Goal: Transaction & Acquisition: Purchase product/service

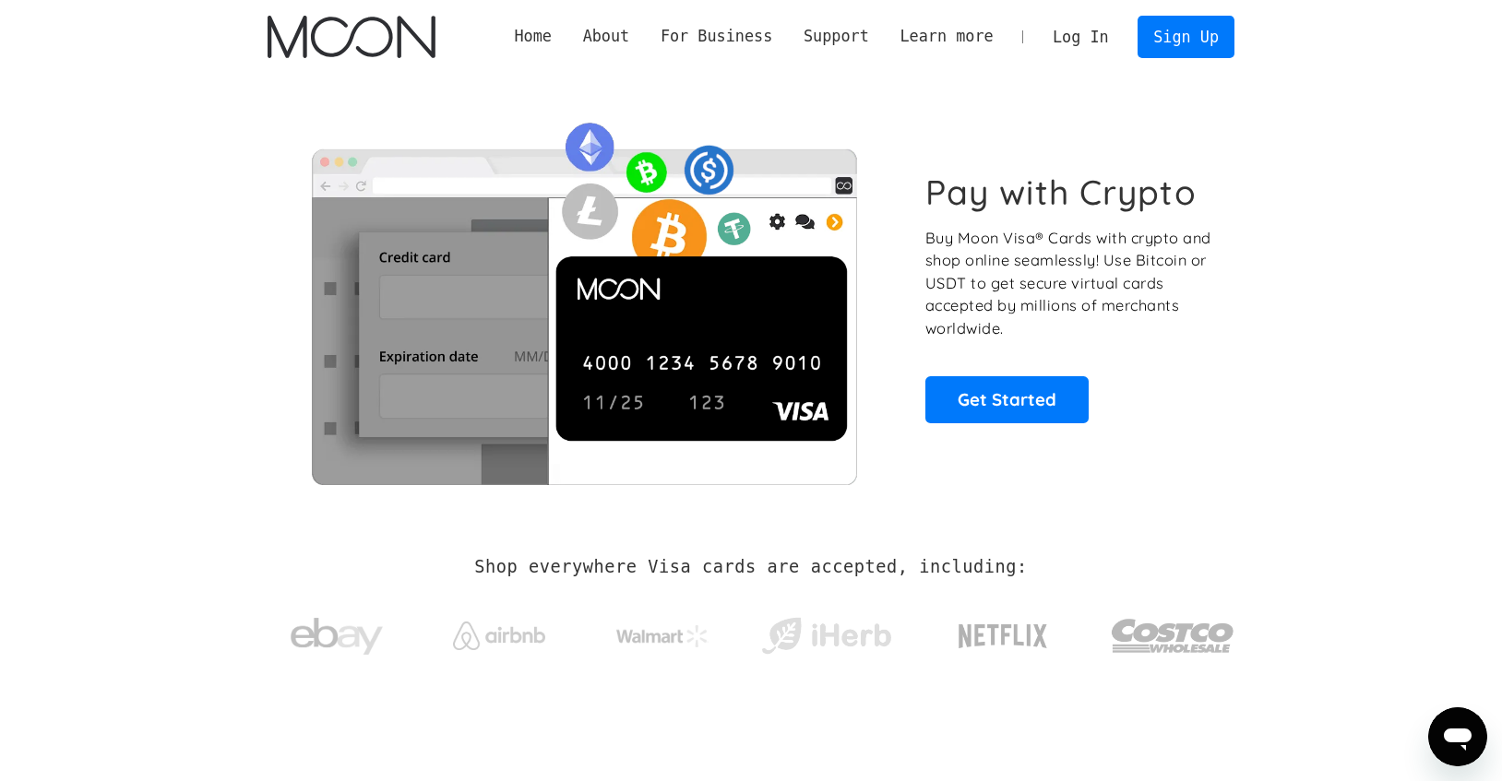
click at [1081, 40] on link "Log In" at bounding box center [1080, 37] width 87 height 41
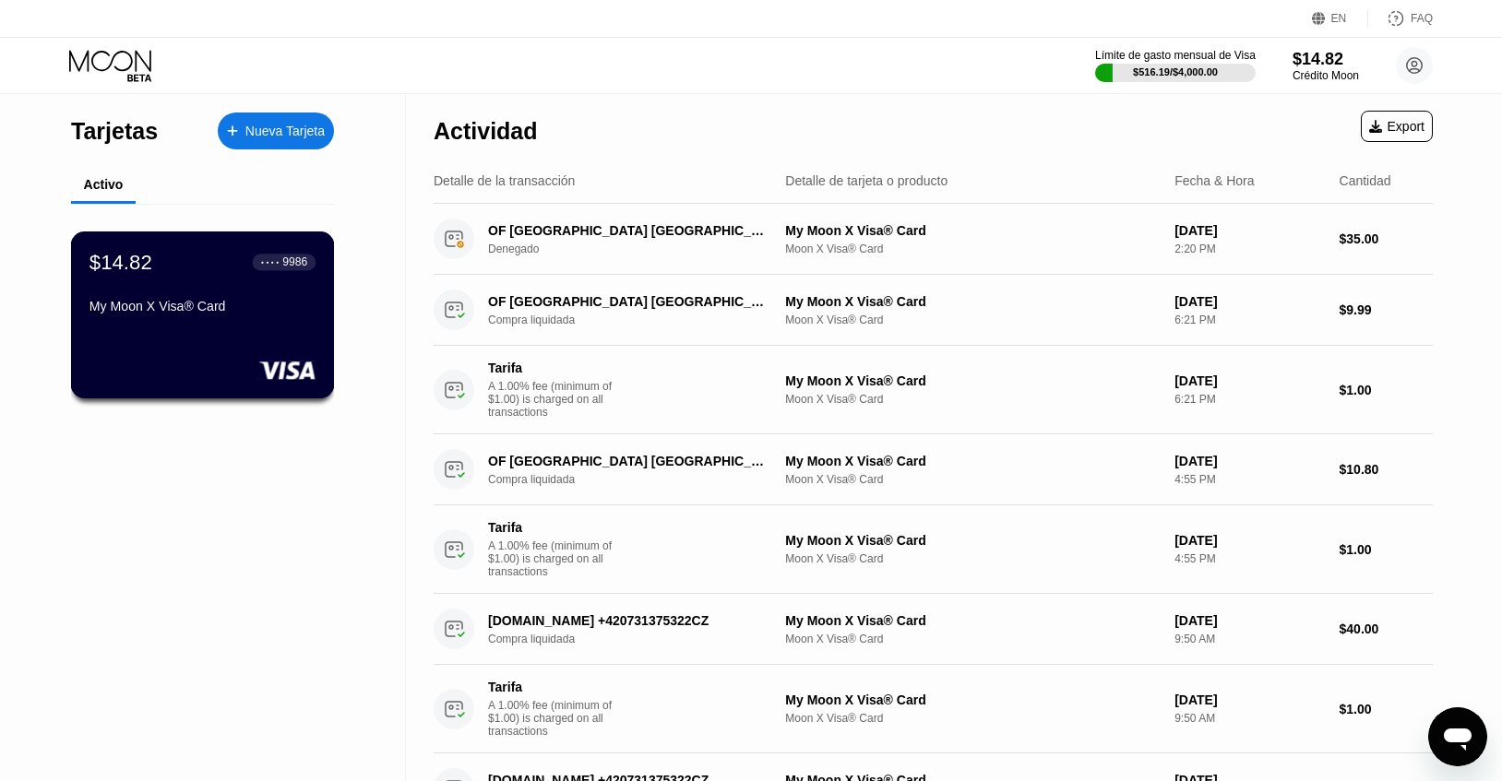
click at [149, 294] on div "$14.82 ● ● ● ● 9986 My Moon X Visa® Card" at bounding box center [202, 285] width 226 height 71
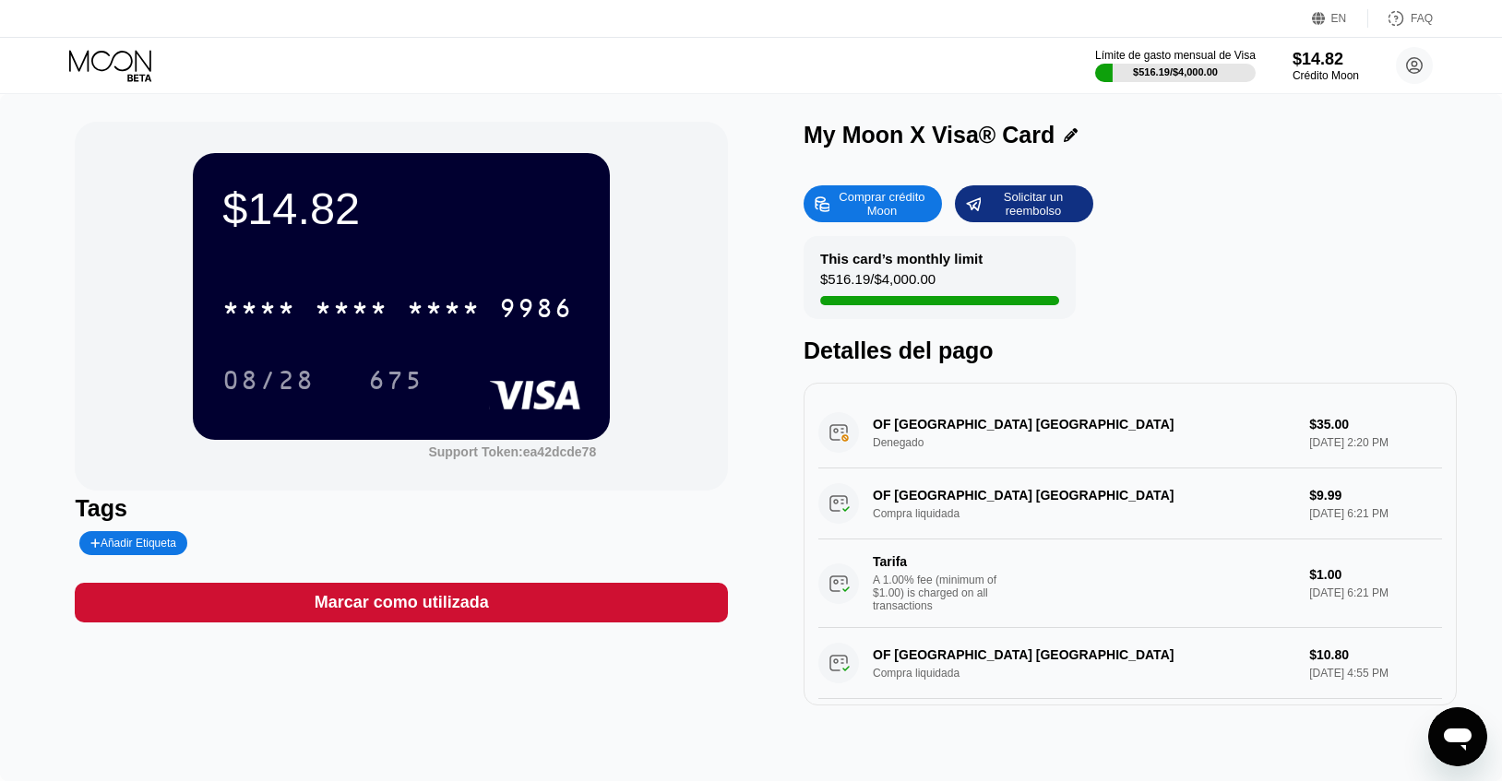
click at [900, 208] on div "Comprar crédito Moon" at bounding box center [881, 204] width 101 height 30
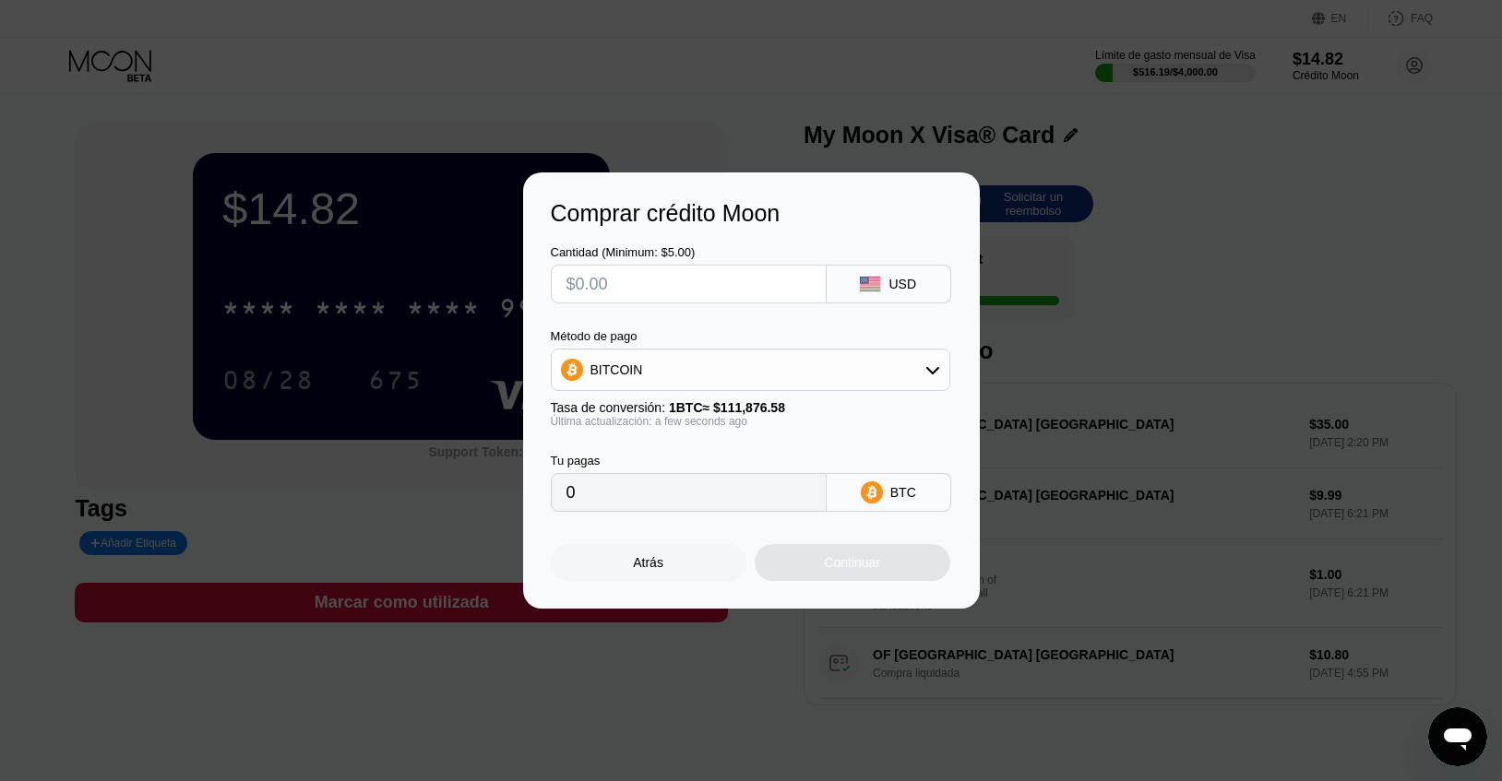
click at [796, 360] on div "BITCOIN" at bounding box center [751, 369] width 398 height 37
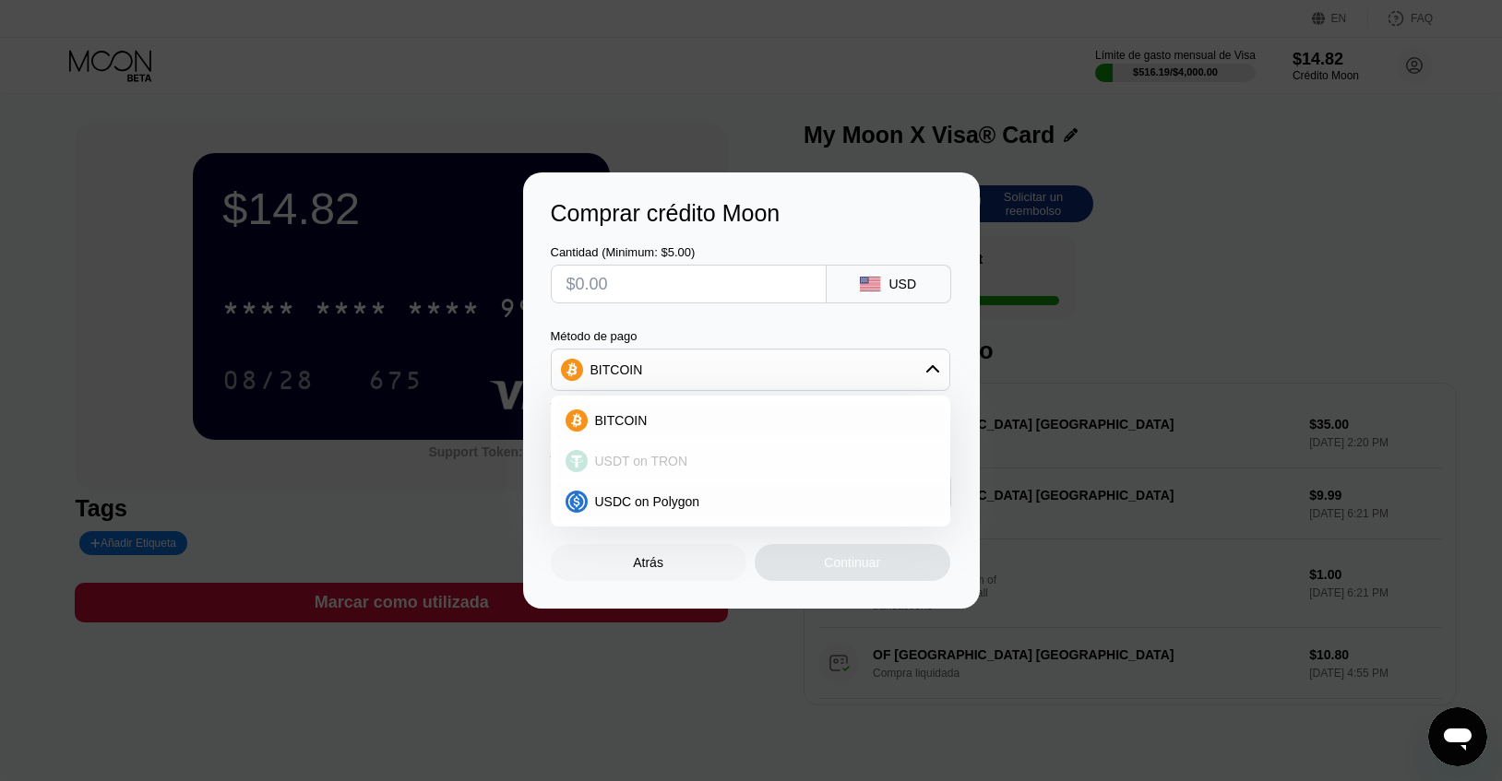
click at [791, 459] on div "USDT on TRON" at bounding box center [762, 461] width 348 height 15
type input "0.00"
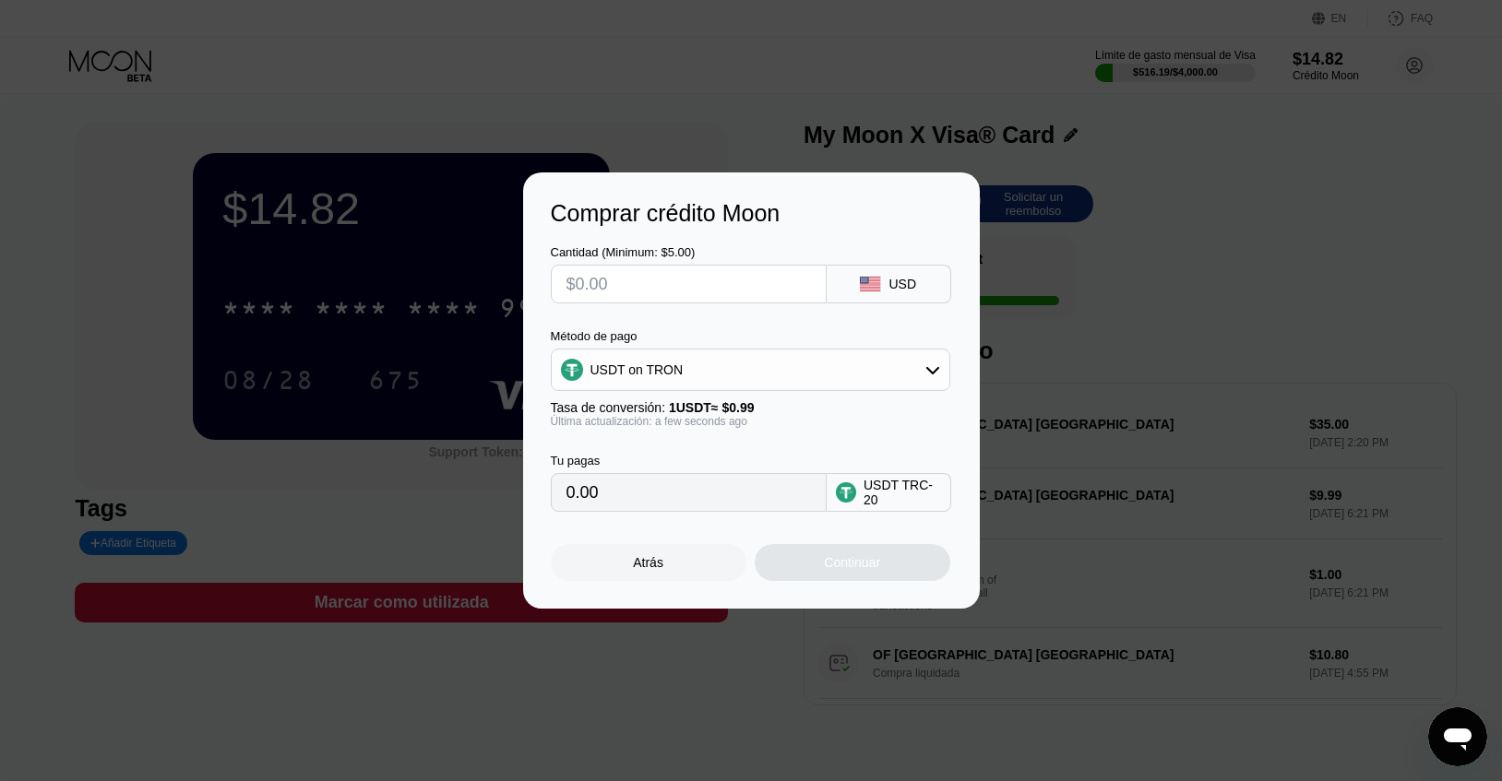
click at [754, 274] on input "text" at bounding box center [688, 284] width 244 height 37
type input "$5"
type input "5.05"
type input "$50"
type input "50.51"
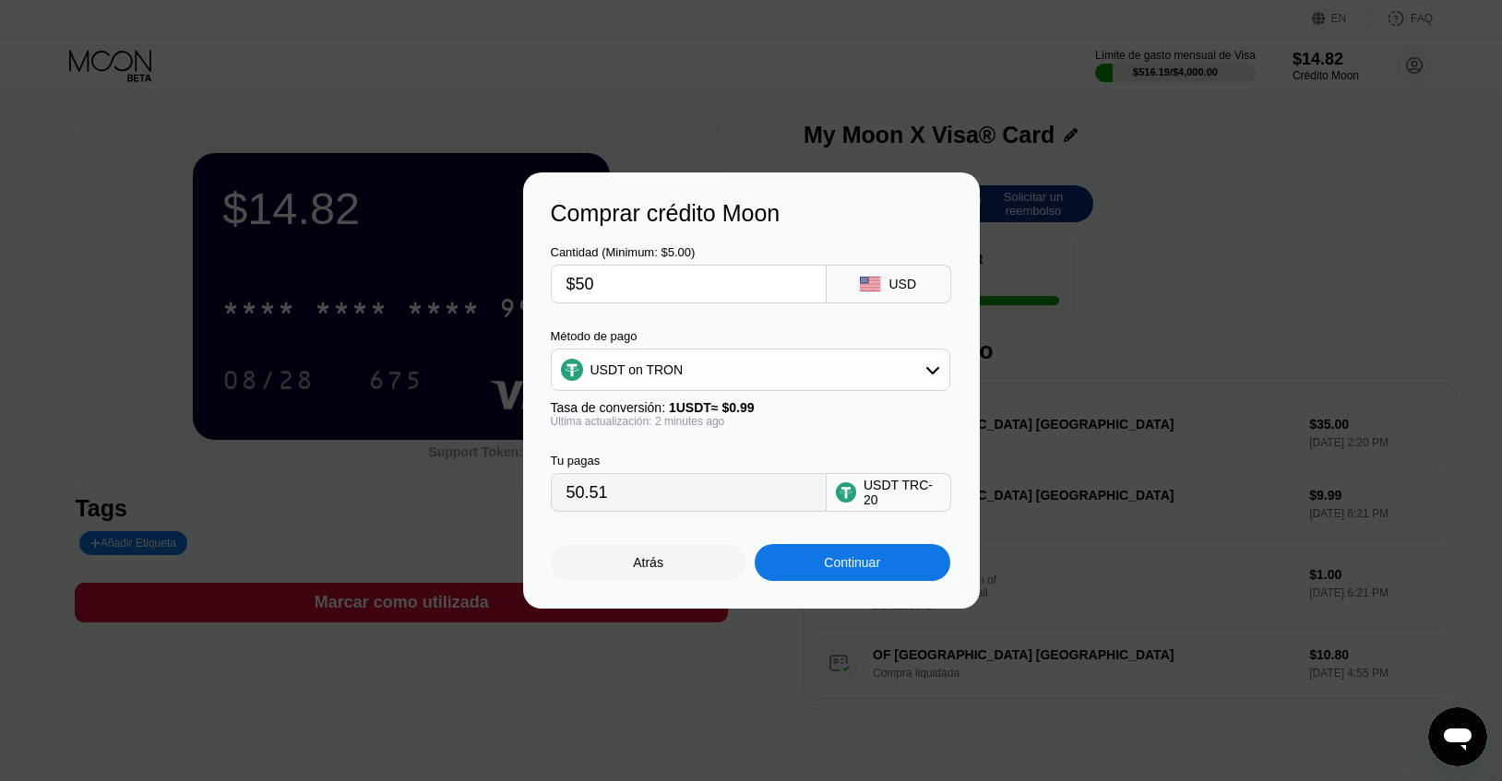
type input "$500"
type input "505.05"
type input "$500"
click at [855, 570] on div "Continuar" at bounding box center [853, 562] width 196 height 37
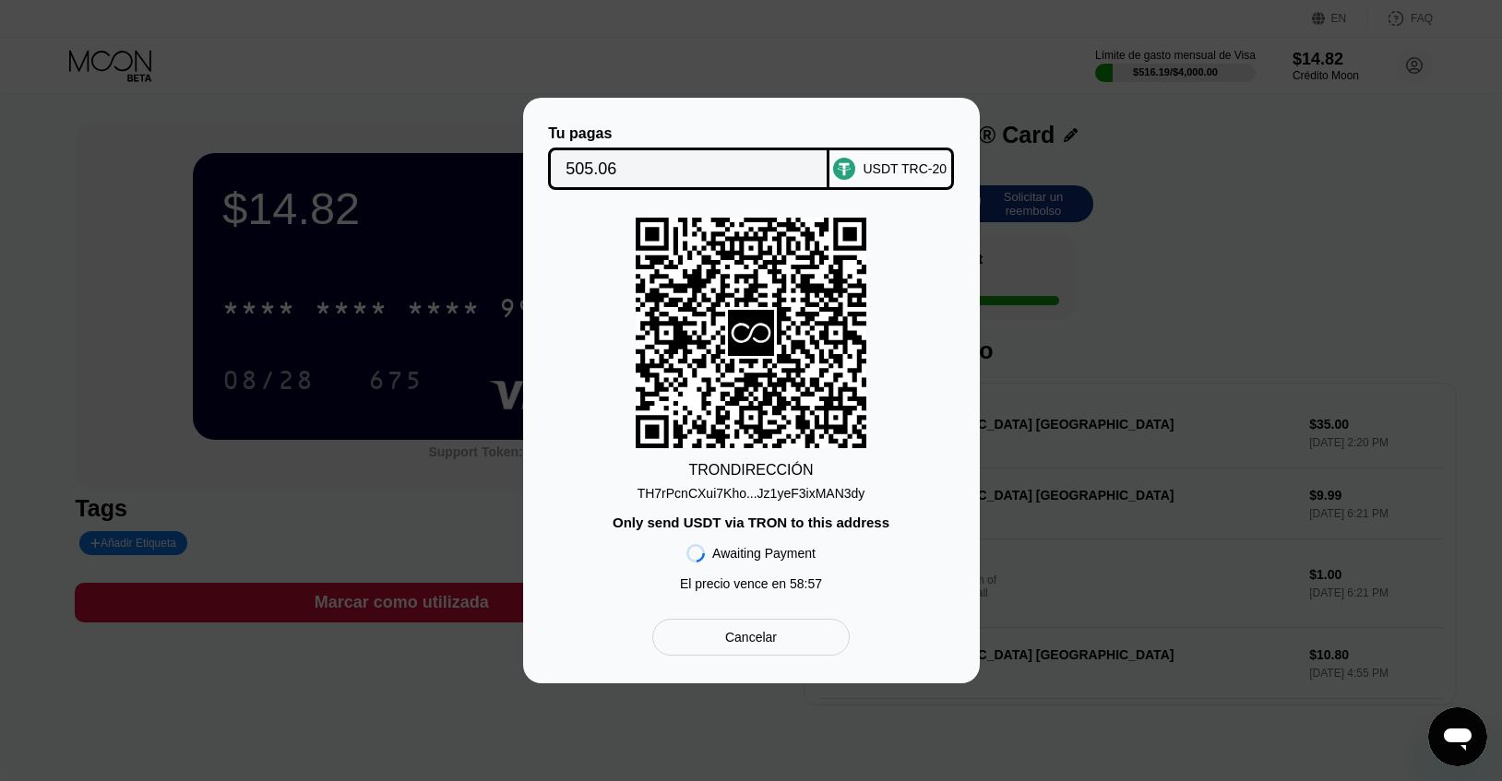
click at [781, 497] on div "TH7rPcnCXui7Kho...Jz1yeF3ixMAN3dy" at bounding box center [751, 493] width 228 height 15
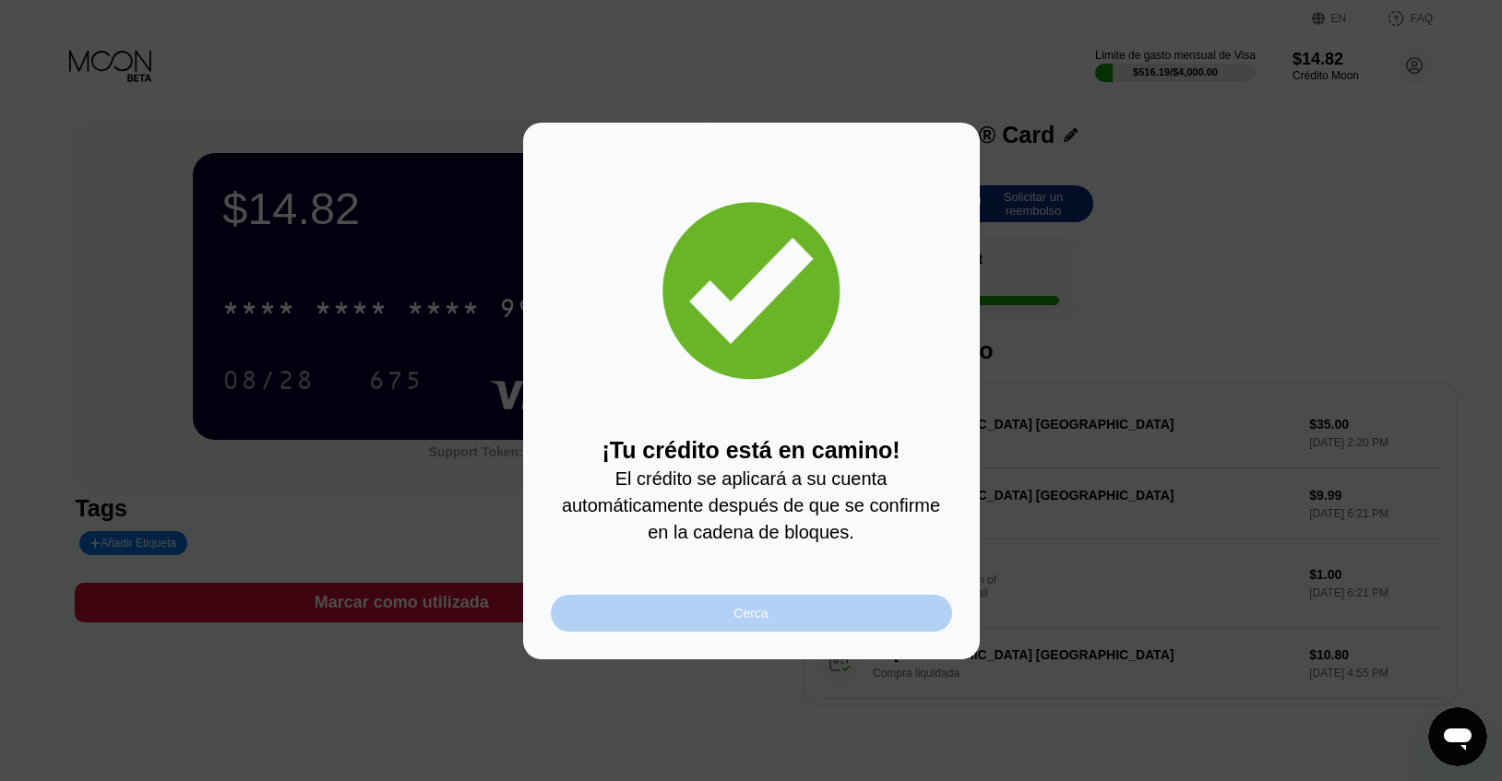
click at [754, 609] on div "Cerca" at bounding box center [750, 613] width 34 height 15
